Goal: Task Accomplishment & Management: Manage account settings

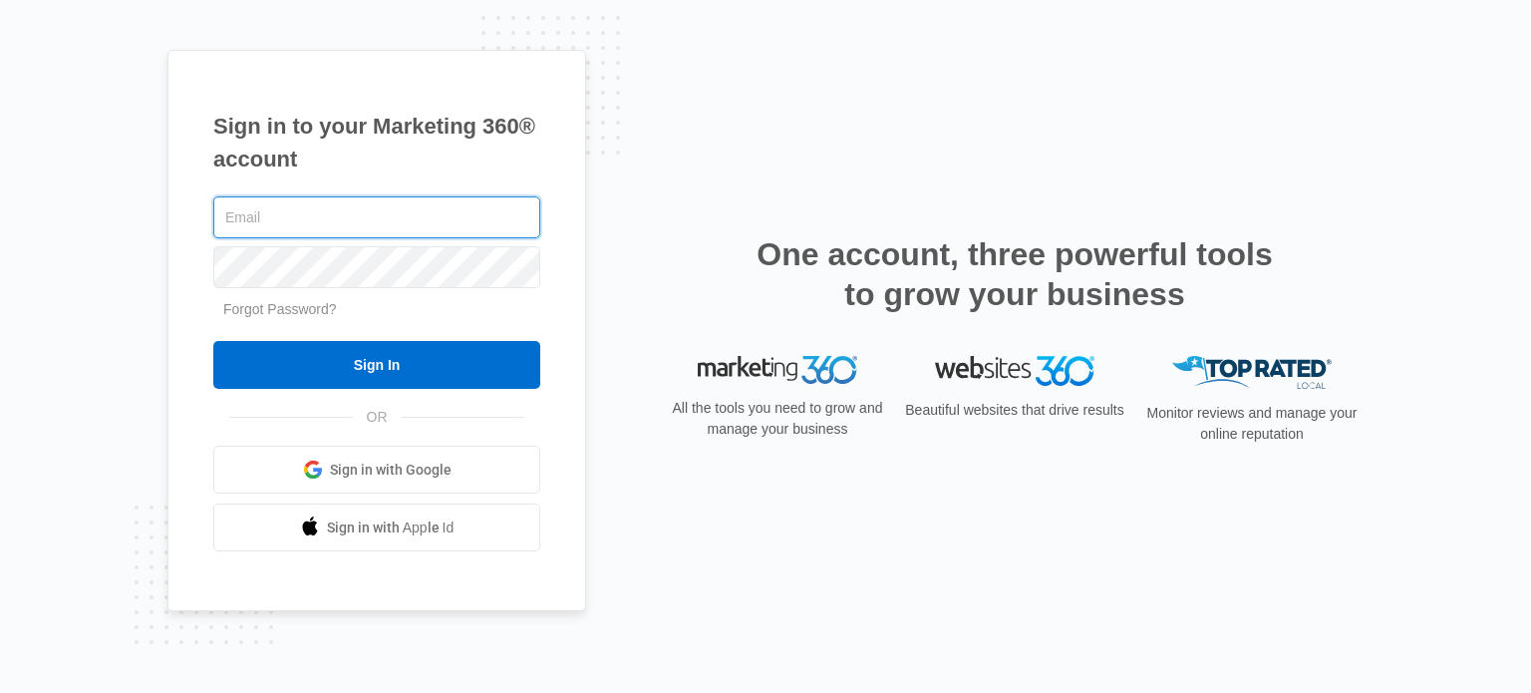
type input "[PERSON_NAME][EMAIL_ADDRESS][DOMAIN_NAME]"
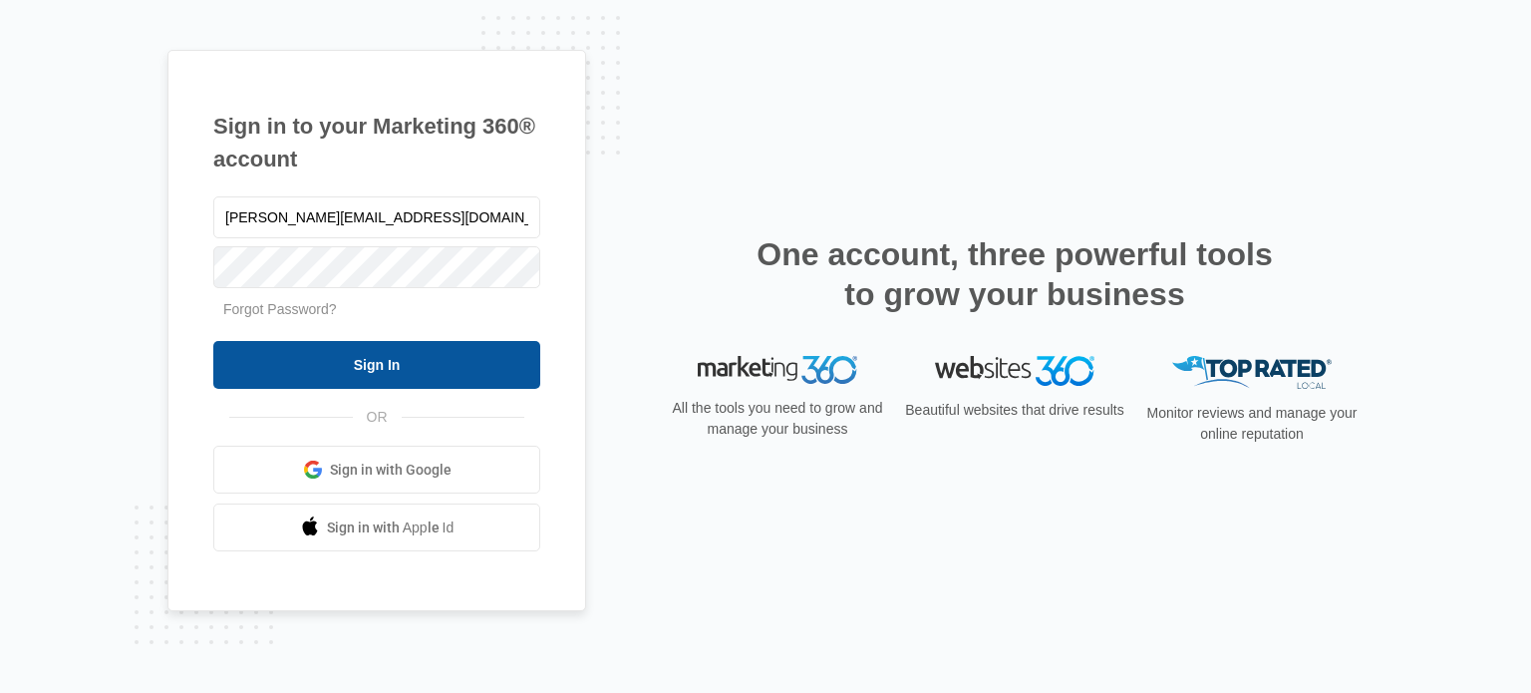
click at [443, 374] on input "Sign In" at bounding box center [376, 365] width 327 height 48
